Goal: Task Accomplishment & Management: Complete application form

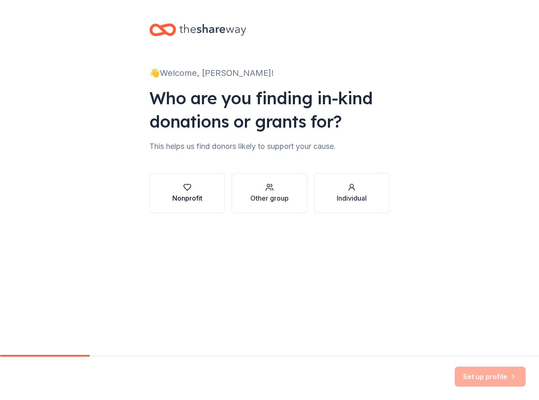
click at [204, 194] on button "Nonprofit" at bounding box center [187, 193] width 76 height 40
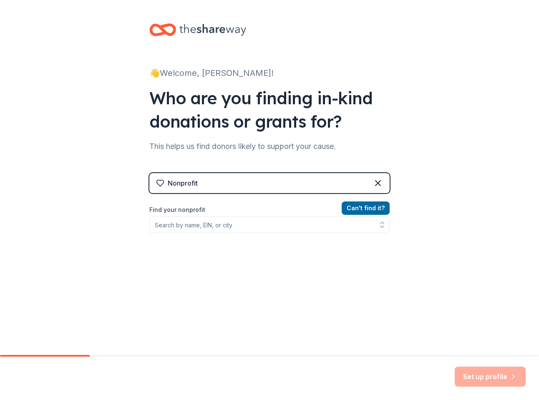
click at [256, 233] on div "Can ' t find it? Find your nonprofit" at bounding box center [269, 251] width 240 height 97
click at [253, 223] on input "Find your nonprofit" at bounding box center [269, 225] width 240 height 17
click at [249, 222] on input "Find your nonprofit" at bounding box center [269, 225] width 240 height 17
type input "S"
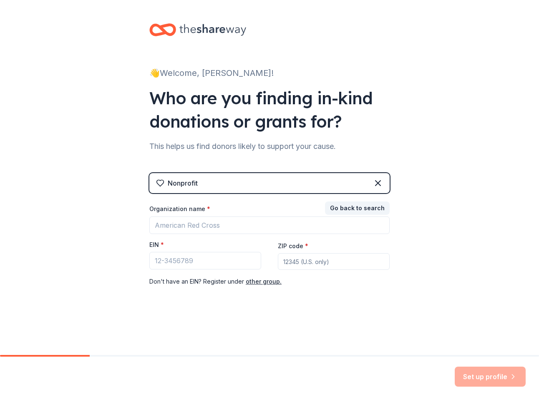
click at [272, 204] on div "Go back to search Organization name * EIN * ZIP code * Don ' t have an EIN? Reg…" at bounding box center [269, 244] width 240 height 83
click at [271, 235] on div "Organization name * EIN * ZIP code * Don ' t have an EIN? Register under other …" at bounding box center [269, 246] width 240 height 82
click at [267, 282] on button "other group." at bounding box center [264, 282] width 36 height 10
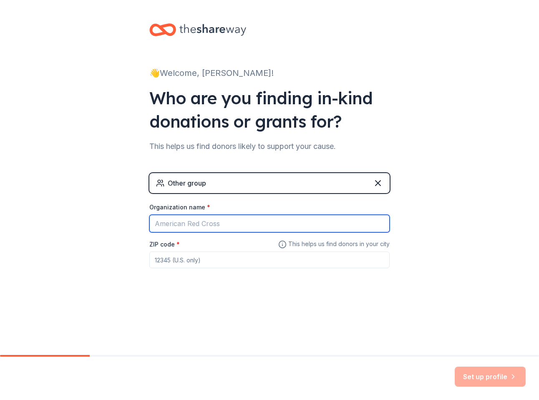
click at [223, 229] on input "Organization name *" at bounding box center [269, 224] width 240 height 18
type input "[PERSON_NAME]'s Fun Non Profit"
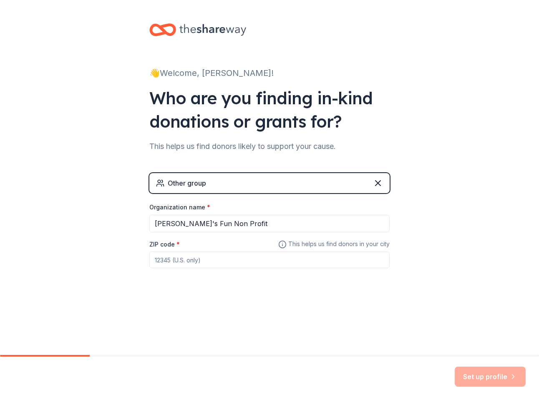
click at [212, 263] on input "ZIP code *" at bounding box center [269, 260] width 240 height 17
type input "94158"
click at [226, 281] on div "Other group Organization name * [PERSON_NAME]'s Fun Non Profit ZIP code * 94158…" at bounding box center [269, 229] width 240 height 112
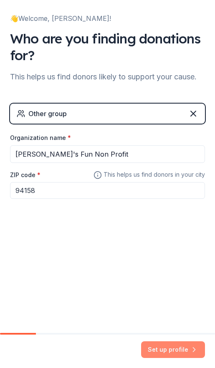
click at [198, 349] on icon "button" at bounding box center [194, 349] width 8 height 8
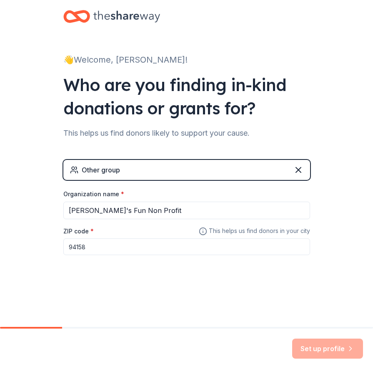
click at [261, 290] on div "👋 Welcome, [PERSON_NAME]! Who are you finding in-kind donations or grants for? …" at bounding box center [186, 156] width 267 height 312
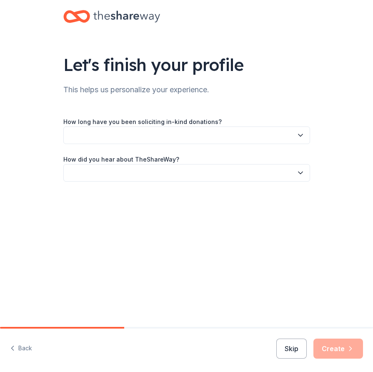
click at [264, 290] on div "Let's finish your profile This helps us personalize your experience. How long h…" at bounding box center [186, 163] width 373 height 327
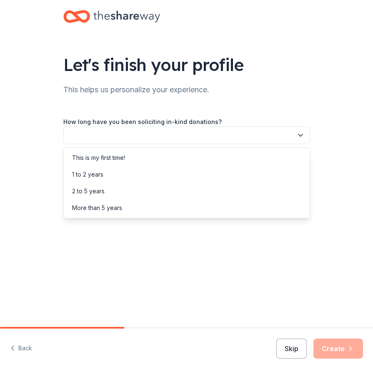
click at [186, 139] on button "button" at bounding box center [186, 135] width 247 height 18
click at [171, 156] on div "This is my first time!" at bounding box center [187, 157] width 243 height 17
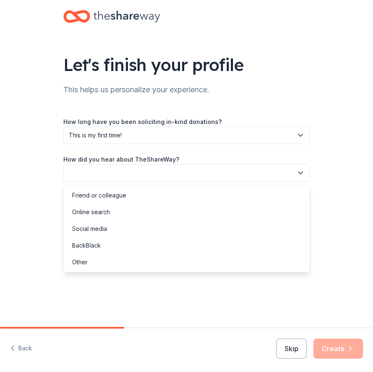
click at [162, 165] on button "button" at bounding box center [186, 173] width 247 height 18
click at [159, 195] on div "Friend or colleague" at bounding box center [187, 195] width 243 height 17
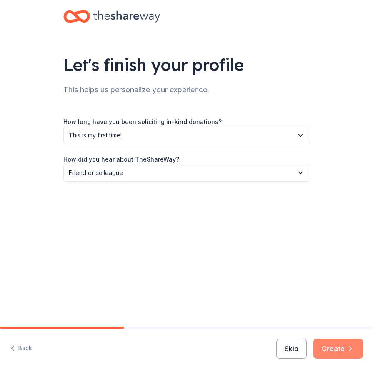
click at [334, 344] on button "Create" at bounding box center [339, 348] width 50 height 20
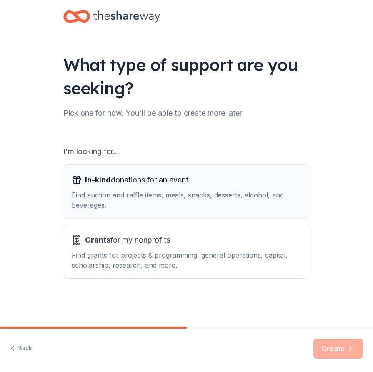
click at [163, 206] on div "Find auction and raffle items, meals, snacks, desserts, alcohol, and beverages." at bounding box center [187, 200] width 230 height 20
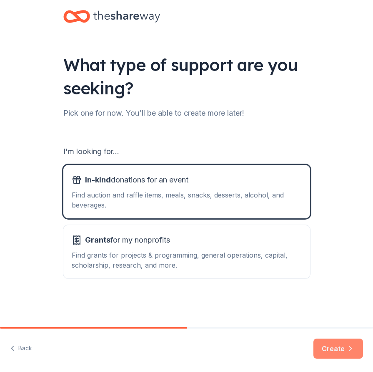
click at [322, 350] on button "Create" at bounding box center [339, 348] width 50 height 20
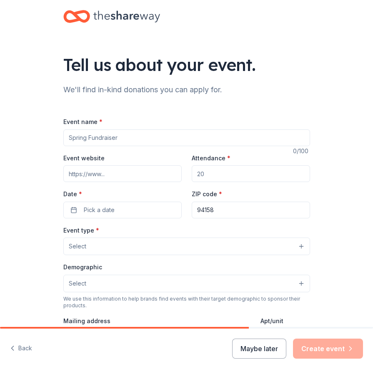
scroll to position [215, 0]
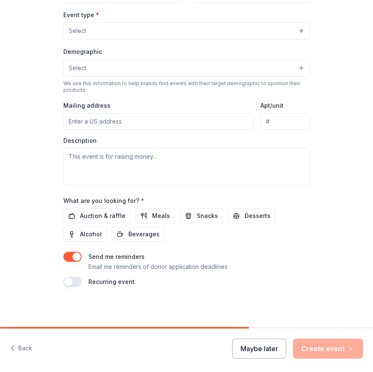
click at [260, 349] on button "Maybe later" at bounding box center [259, 348] width 54 height 20
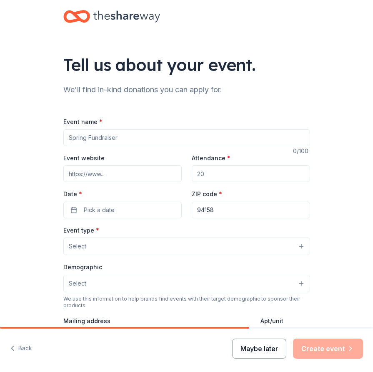
click at [261, 347] on button "Maybe later" at bounding box center [259, 348] width 54 height 20
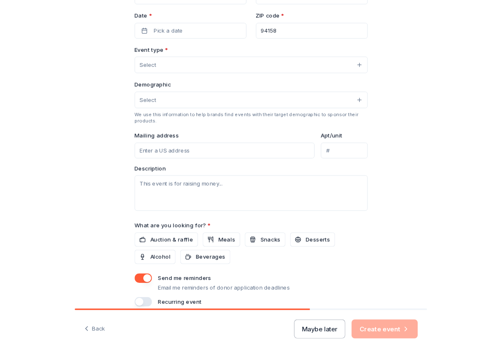
scroll to position [215, 0]
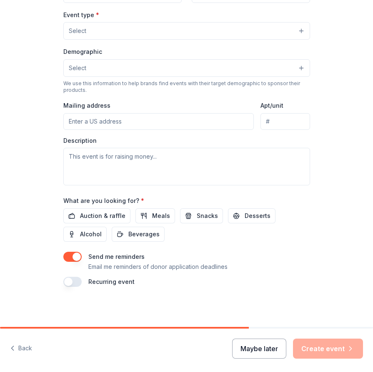
click at [270, 353] on button "Maybe later" at bounding box center [259, 348] width 54 height 20
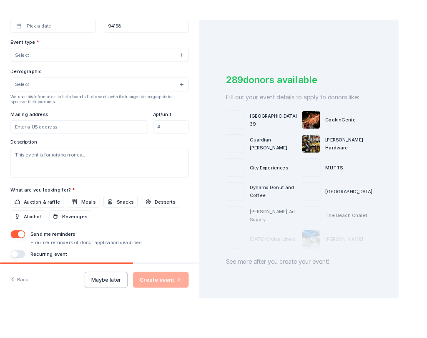
scroll to position [192, 0]
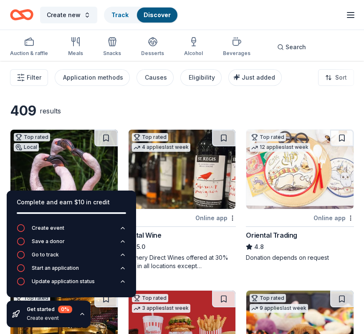
click at [83, 315] on icon "button" at bounding box center [82, 314] width 7 height 7
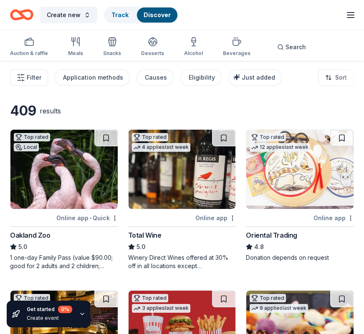
click at [83, 315] on icon "button" at bounding box center [82, 314] width 7 height 7
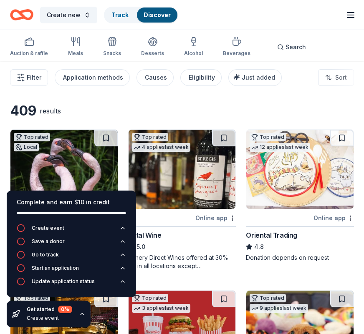
click at [83, 315] on icon "button" at bounding box center [82, 314] width 7 height 7
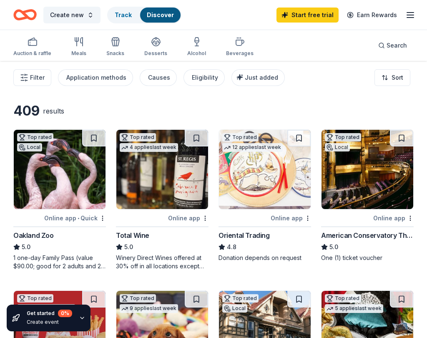
click at [79, 315] on icon "button" at bounding box center [82, 318] width 7 height 7
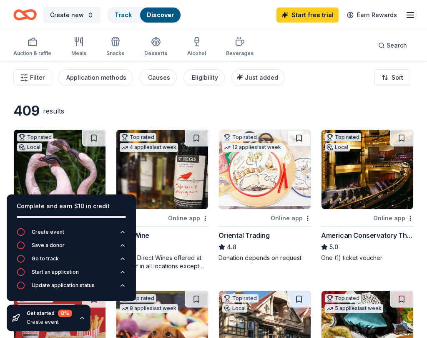
click at [80, 315] on icon "button" at bounding box center [82, 318] width 7 height 7
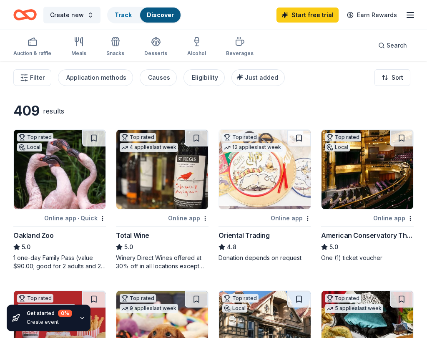
click at [80, 315] on icon "button" at bounding box center [82, 318] width 7 height 7
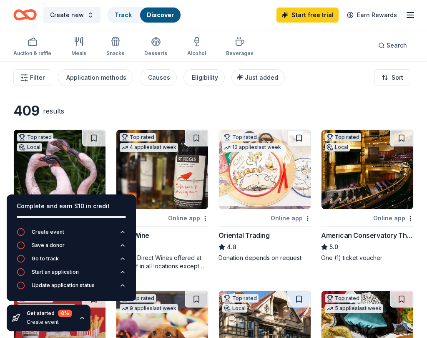
click at [80, 315] on icon "button" at bounding box center [82, 318] width 7 height 7
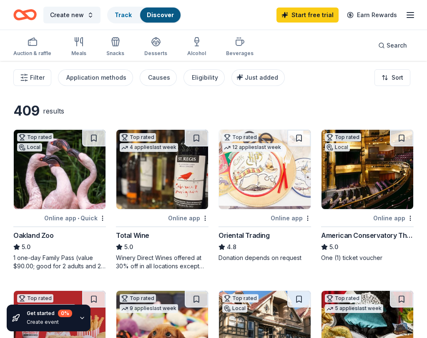
click at [80, 315] on icon "button" at bounding box center [82, 318] width 7 height 7
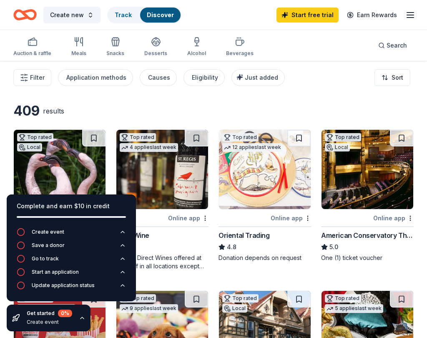
click at [80, 315] on icon "button" at bounding box center [82, 318] width 7 height 7
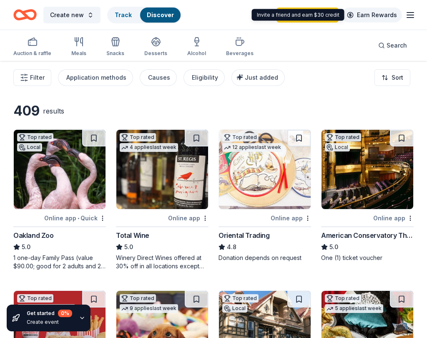
click at [371, 12] on link "Earn Rewards" at bounding box center [372, 15] width 60 height 15
click at [373, 19] on link "Earn Rewards" at bounding box center [372, 15] width 60 height 15
click at [374, 13] on link "Earn Rewards" at bounding box center [372, 15] width 60 height 15
click at [364, 18] on link "Earn Rewards" at bounding box center [372, 15] width 60 height 15
click at [391, 20] on link "Earn Rewards" at bounding box center [372, 15] width 60 height 15
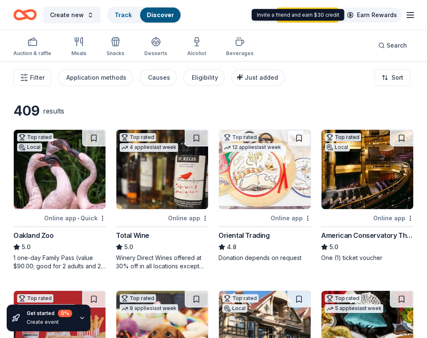
click at [371, 20] on link "Earn Rewards" at bounding box center [372, 15] width 60 height 15
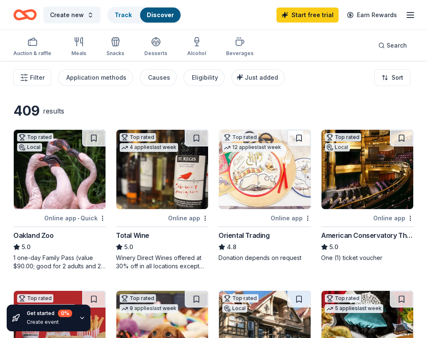
click at [406, 15] on icon "button" at bounding box center [411, 15] width 10 height 10
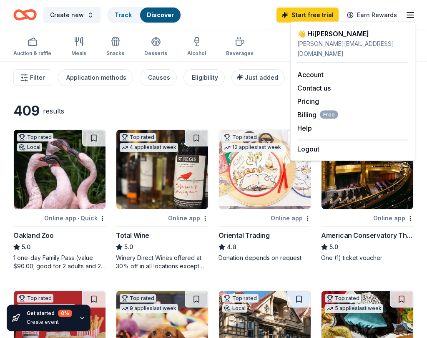
click at [412, 12] on icon "button" at bounding box center [411, 15] width 10 height 10
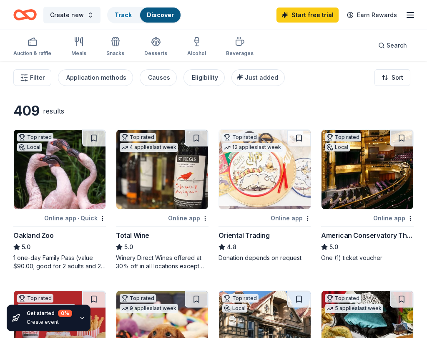
click at [295, 23] on div "Start free trial Earn Rewards" at bounding box center [346, 15] width 139 height 20
click at [295, 15] on link "Start free trial" at bounding box center [308, 15] width 62 height 15
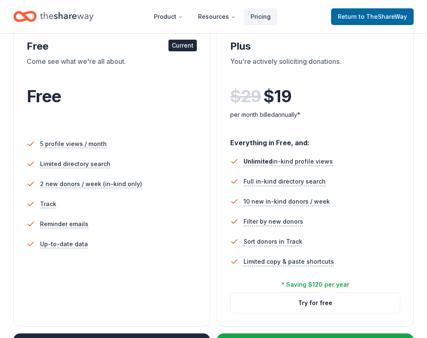
scroll to position [144, 0]
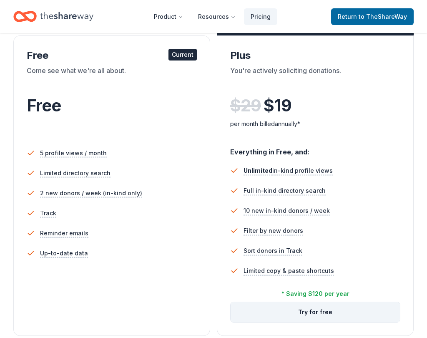
click at [285, 303] on button "Try for free" at bounding box center [315, 312] width 169 height 20
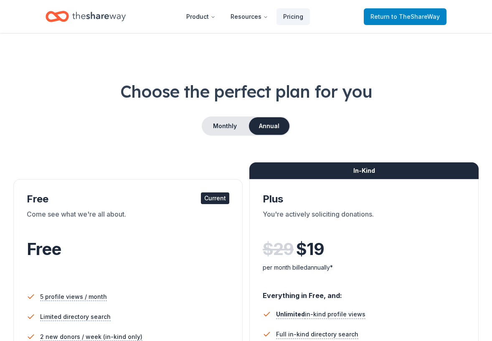
click at [411, 18] on span "to TheShareWay" at bounding box center [415, 16] width 48 height 7
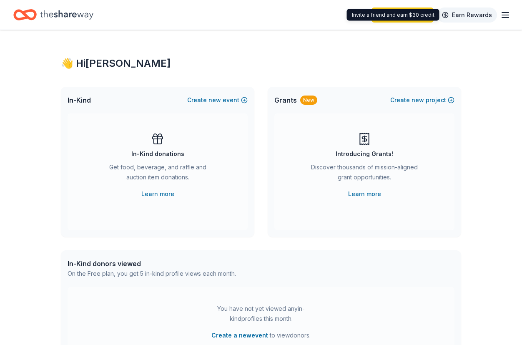
click at [427, 16] on link "Earn Rewards" at bounding box center [467, 15] width 60 height 15
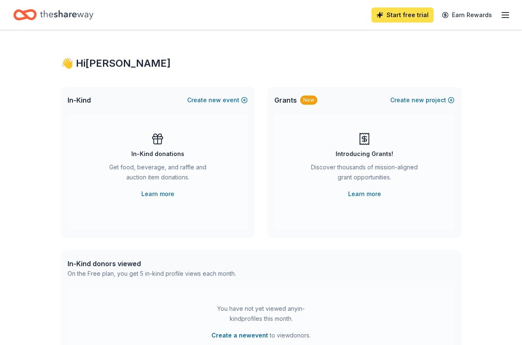
click at [413, 20] on link "Start free trial" at bounding box center [403, 15] width 62 height 15
click at [427, 14] on icon "button" at bounding box center [506, 15] width 10 height 10
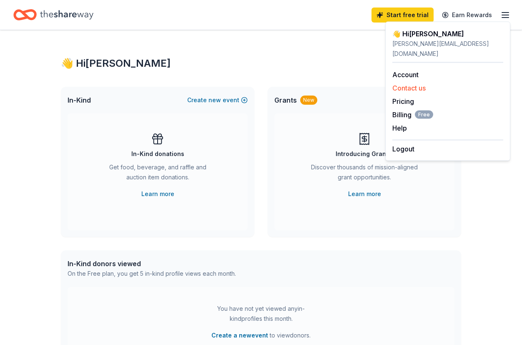
click at [421, 83] on button "Contact us" at bounding box center [409, 88] width 33 height 10
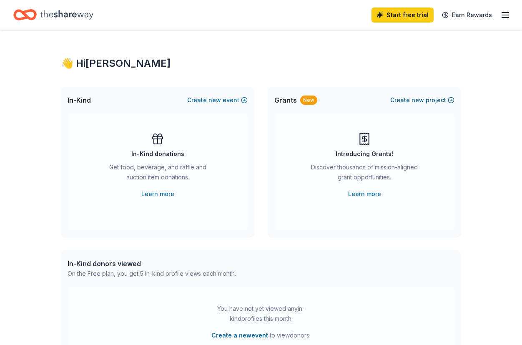
click at [420, 103] on span "new" at bounding box center [418, 100] width 13 height 10
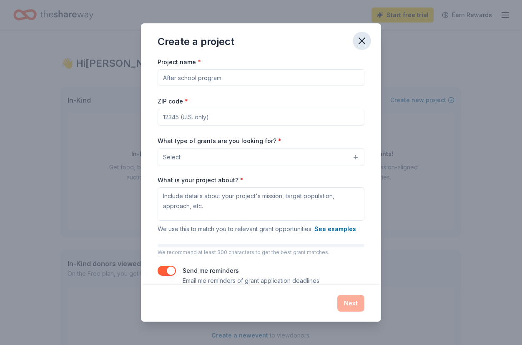
click at [362, 47] on button "button" at bounding box center [362, 41] width 18 height 18
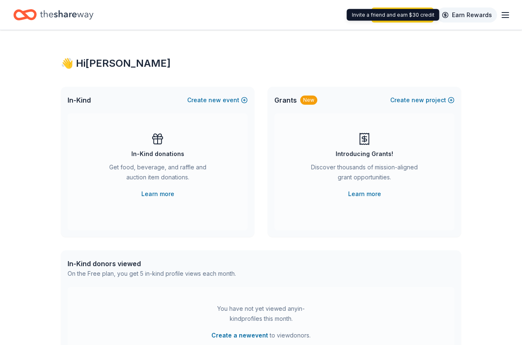
click at [427, 21] on link "Earn Rewards" at bounding box center [467, 15] width 60 height 15
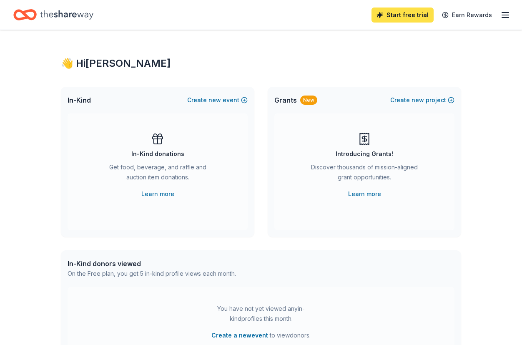
click at [414, 19] on link "Start free trial" at bounding box center [403, 15] width 62 height 15
